Goal: Task Accomplishment & Management: Manage account settings

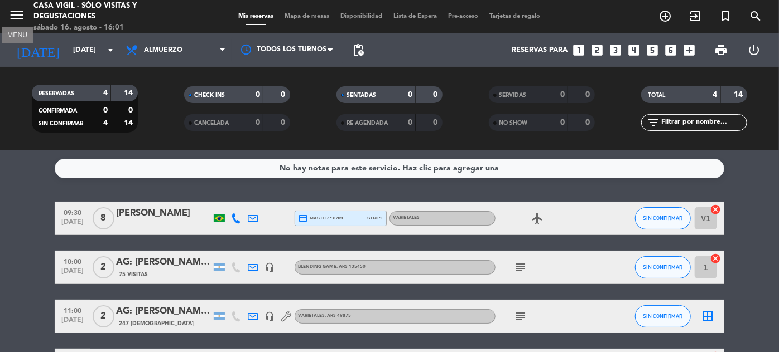
click at [20, 11] on icon "menu" at bounding box center [16, 15] width 17 height 17
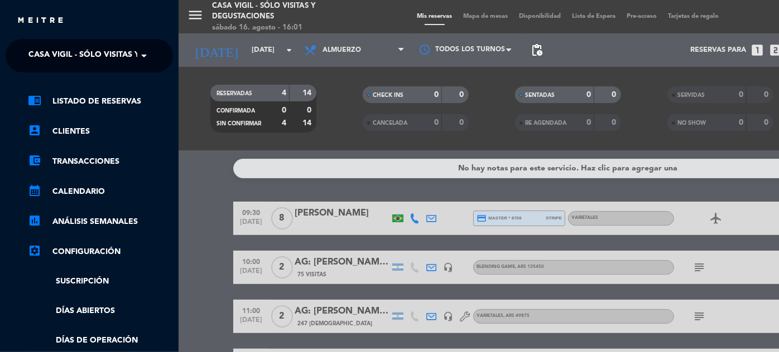
click at [85, 60] on span "Casa Vigil - SÓLO Visitas y Degustaciones" at bounding box center [118, 55] width 180 height 23
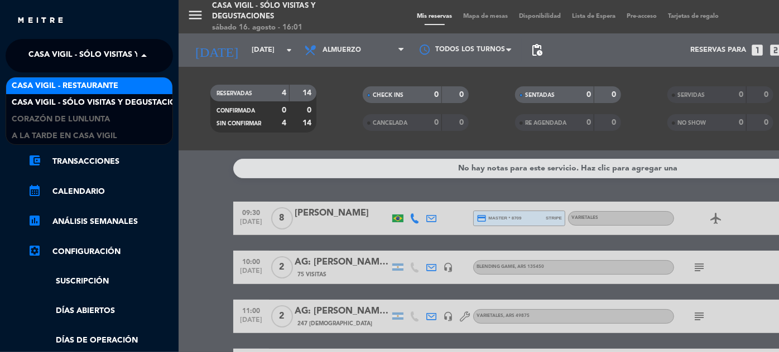
click at [84, 83] on span "Casa Vigil - Restaurante" at bounding box center [65, 86] width 107 height 13
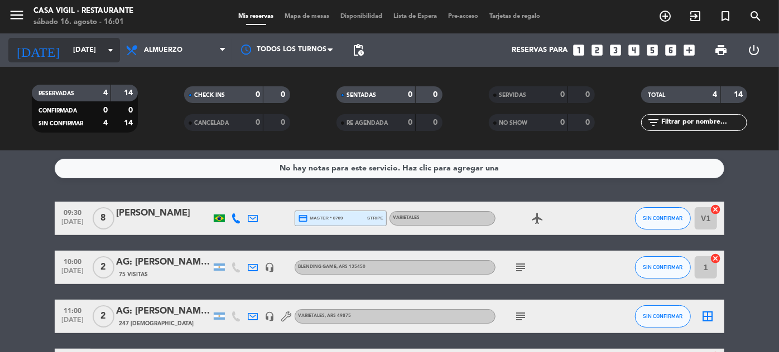
click at [67, 57] on input "[DATE]" at bounding box center [114, 51] width 95 height 20
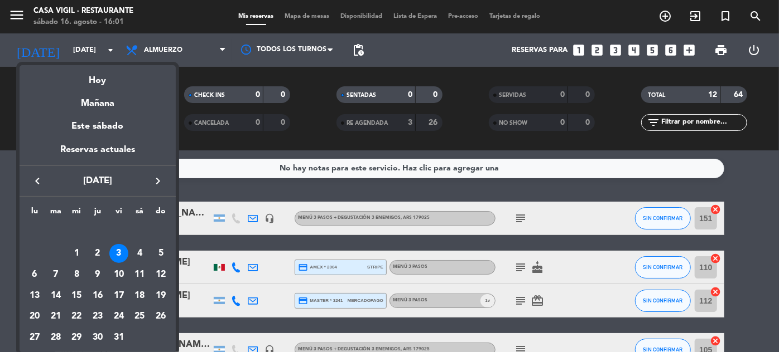
click at [36, 184] on icon "keyboard_arrow_left" at bounding box center [37, 181] width 13 height 13
click at [137, 294] on div "20" at bounding box center [139, 296] width 19 height 19
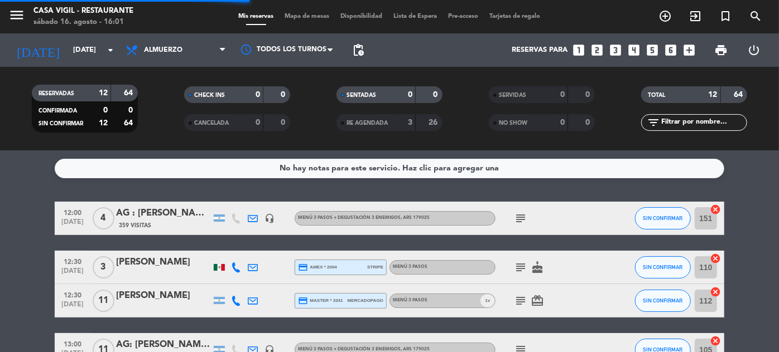
click at [676, 127] on input "text" at bounding box center [703, 123] width 86 height 12
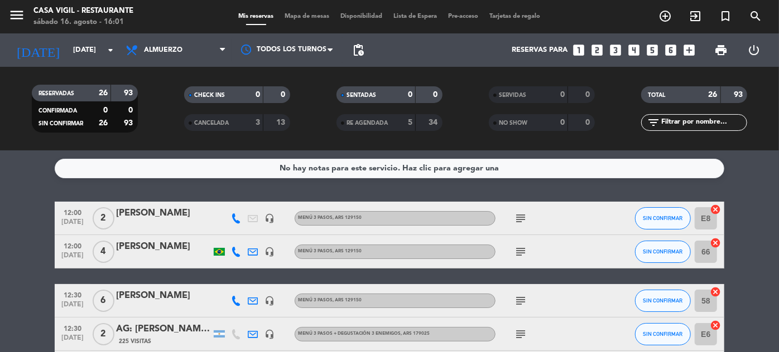
click at [181, 246] on div "[PERSON_NAME]" at bounding box center [163, 247] width 95 height 14
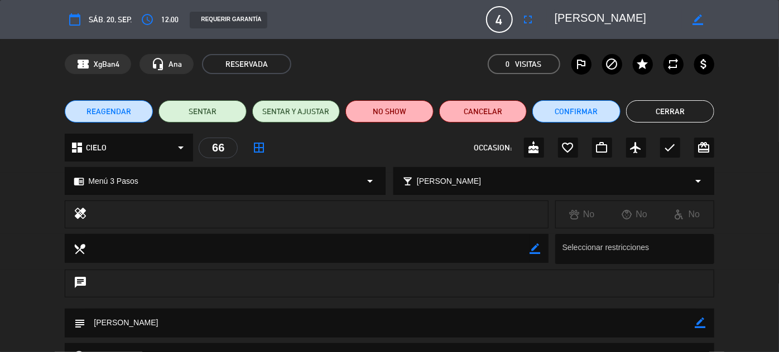
click at [664, 111] on button "Cerrar" at bounding box center [670, 111] width 88 height 22
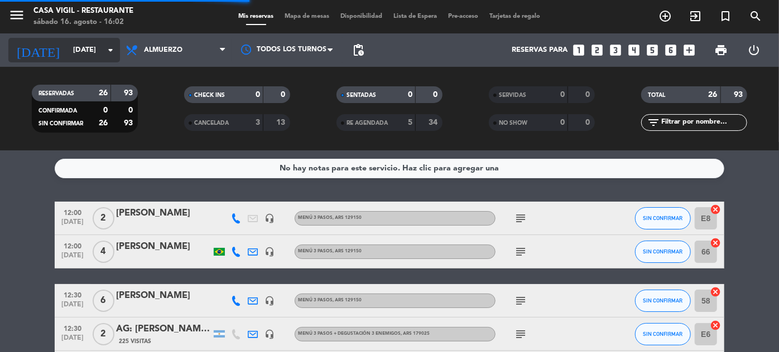
click at [70, 43] on input "[DATE]" at bounding box center [114, 51] width 95 height 20
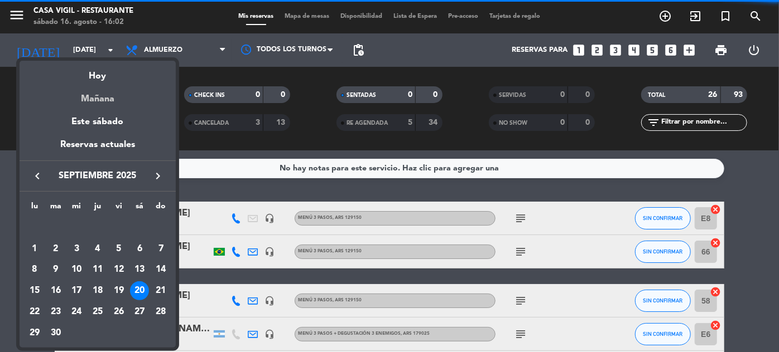
click at [90, 100] on div "Mañana" at bounding box center [98, 95] width 156 height 23
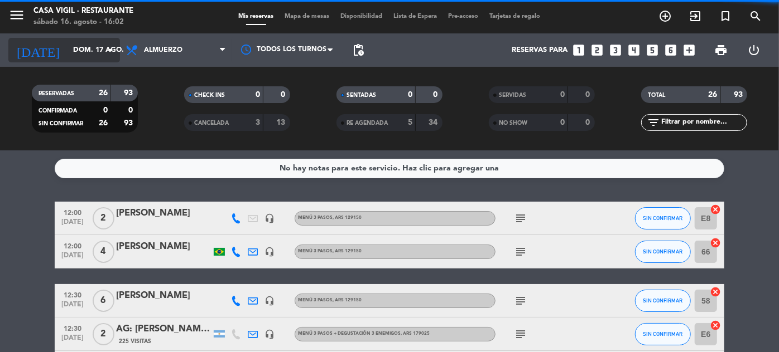
click at [85, 46] on input "dom. 17 ago." at bounding box center [114, 51] width 95 height 20
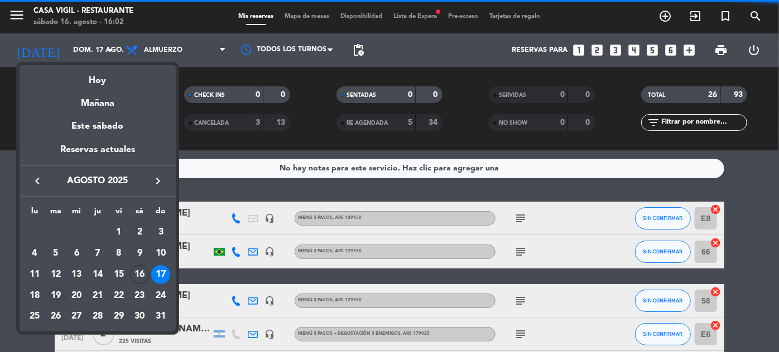
click at [56, 296] on div "19" at bounding box center [55, 296] width 19 height 19
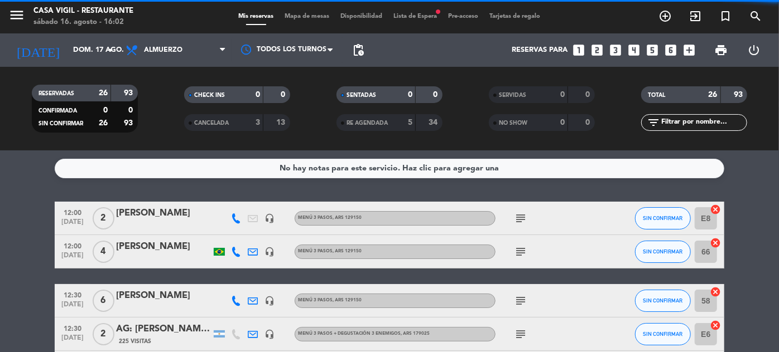
type input "[DATE]"
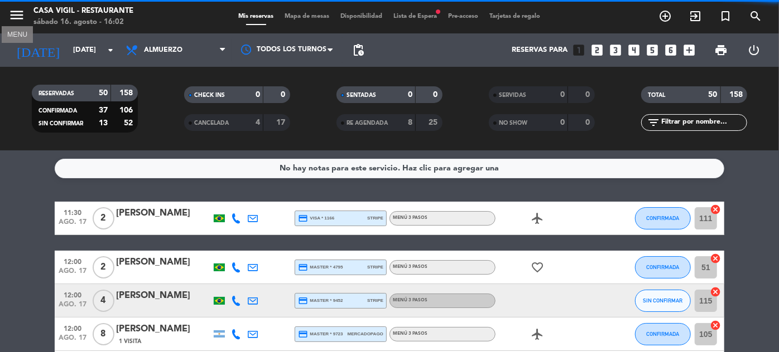
click at [21, 16] on icon "menu" at bounding box center [16, 15] width 17 height 17
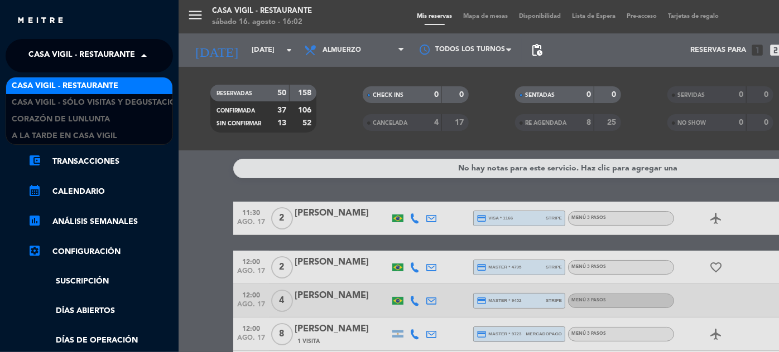
click at [112, 60] on span "Casa Vigil - Restaurante" at bounding box center [81, 55] width 107 height 23
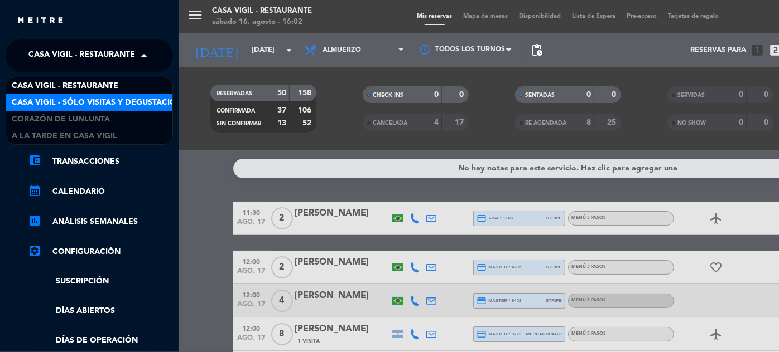
click at [105, 100] on span "Casa Vigil - SÓLO Visitas y Degustaciones" at bounding box center [102, 102] width 180 height 13
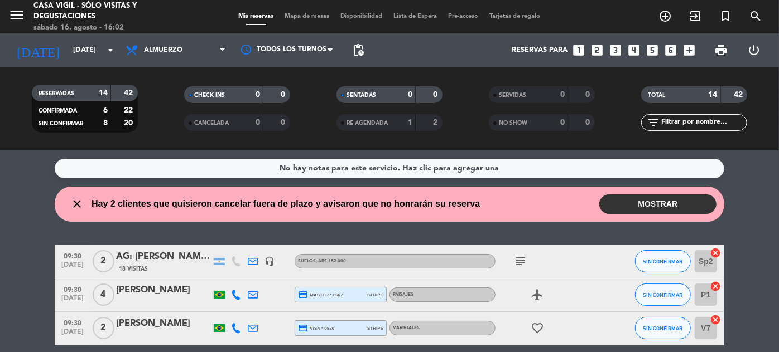
click at [641, 197] on button "MOSTRAR" at bounding box center [657, 205] width 117 height 20
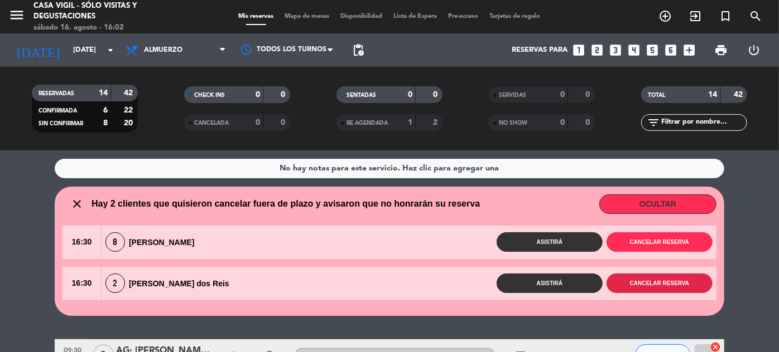
click at [641, 285] on button "Cancelar reserva" at bounding box center [659, 284] width 106 height 20
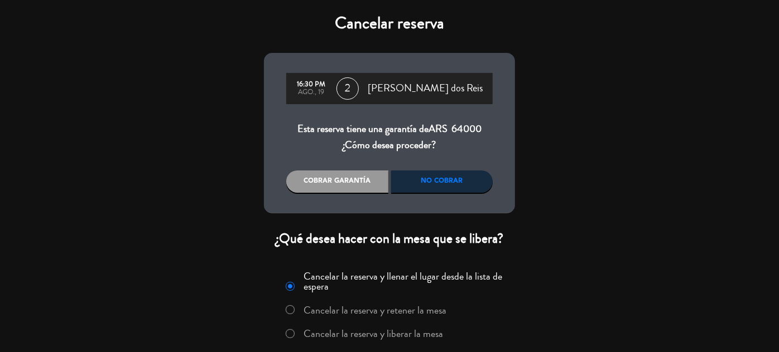
scroll to position [41, 0]
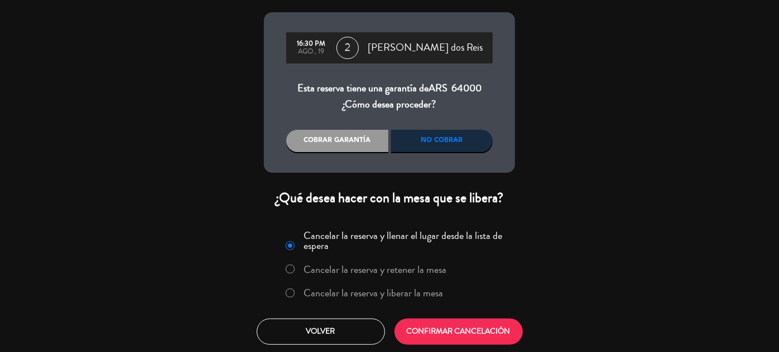
click at [430, 290] on label "Cancelar la reserva y liberar la mesa" at bounding box center [373, 293] width 139 height 10
click at [460, 325] on button "CONFIRMAR CANCELACIÓN" at bounding box center [458, 332] width 128 height 26
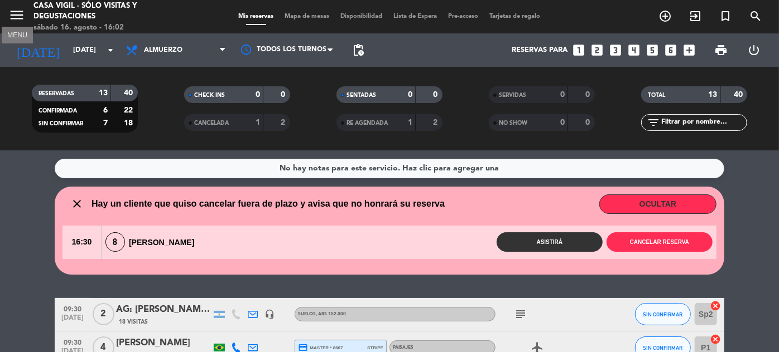
click at [20, 16] on icon "menu" at bounding box center [16, 15] width 17 height 17
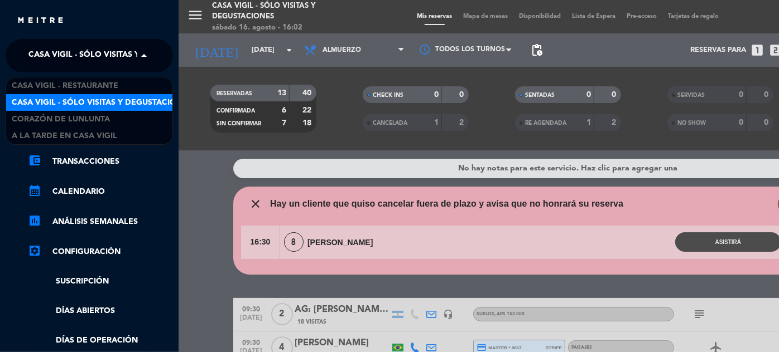
click at [83, 50] on span "Casa Vigil - SÓLO Visitas y Degustaciones" at bounding box center [118, 55] width 180 height 23
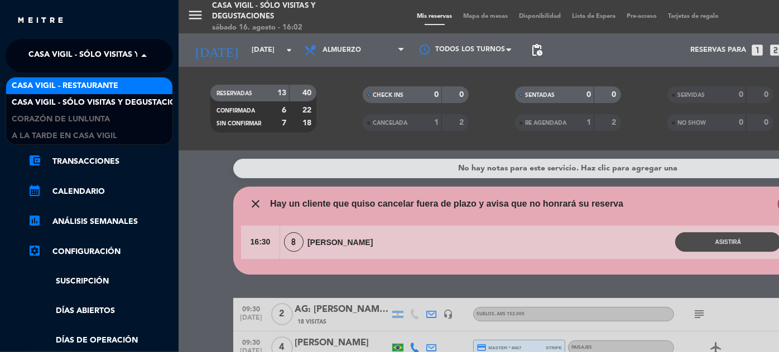
click at [83, 84] on span "Casa Vigil - Restaurante" at bounding box center [65, 86] width 107 height 13
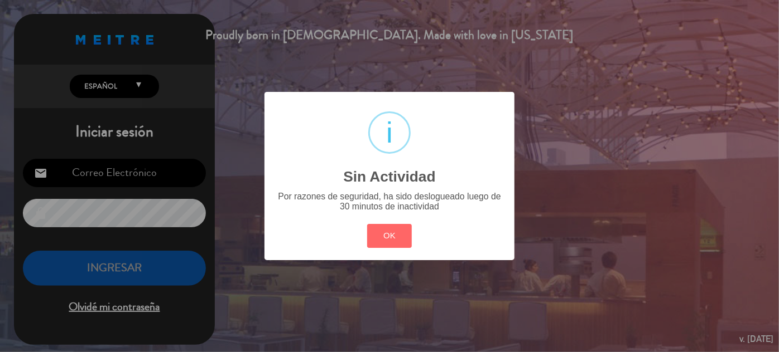
type input "[EMAIL_ADDRESS][DOMAIN_NAME]"
